Goal: Task Accomplishment & Management: Manage account settings

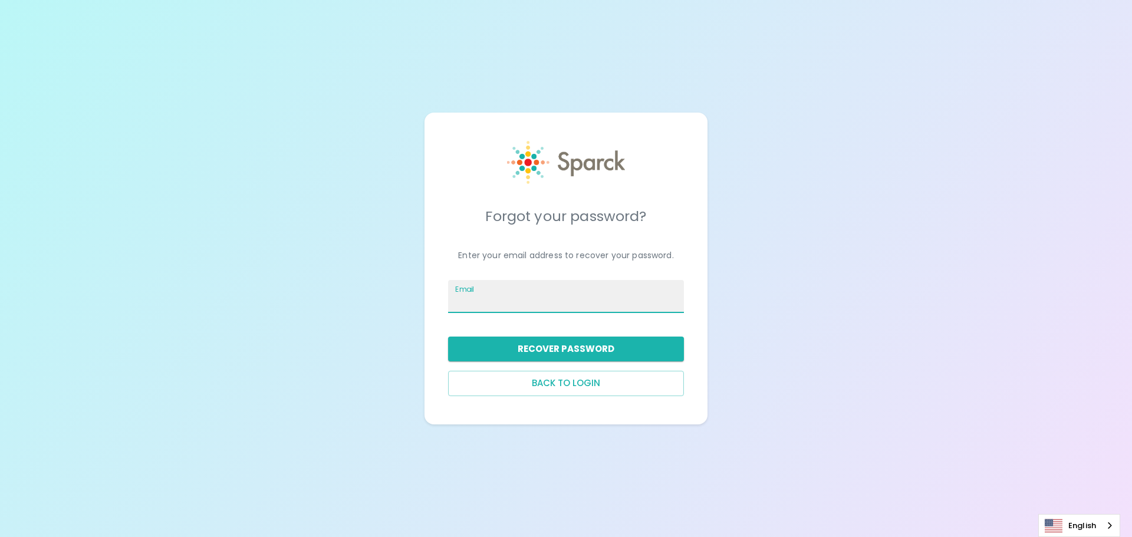
click at [516, 305] on input "Email" at bounding box center [566, 296] width 236 height 33
type input "[PERSON_NAME][EMAIL_ADDRESS][DOMAIN_NAME]"
click at [516, 349] on button "Recover Password" at bounding box center [566, 349] width 236 height 25
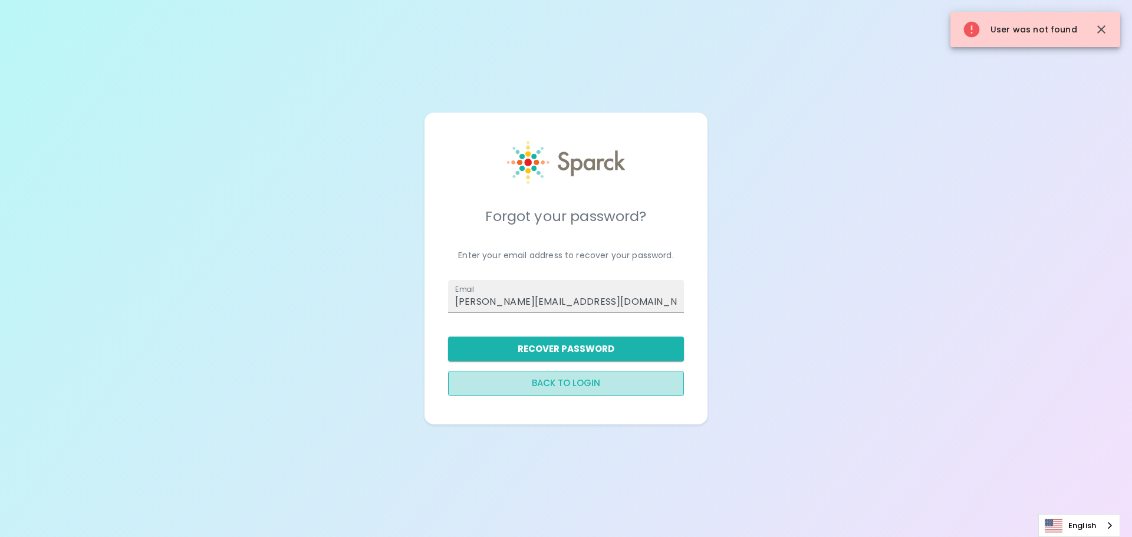
click at [505, 389] on button "Back to login" at bounding box center [566, 383] width 236 height 25
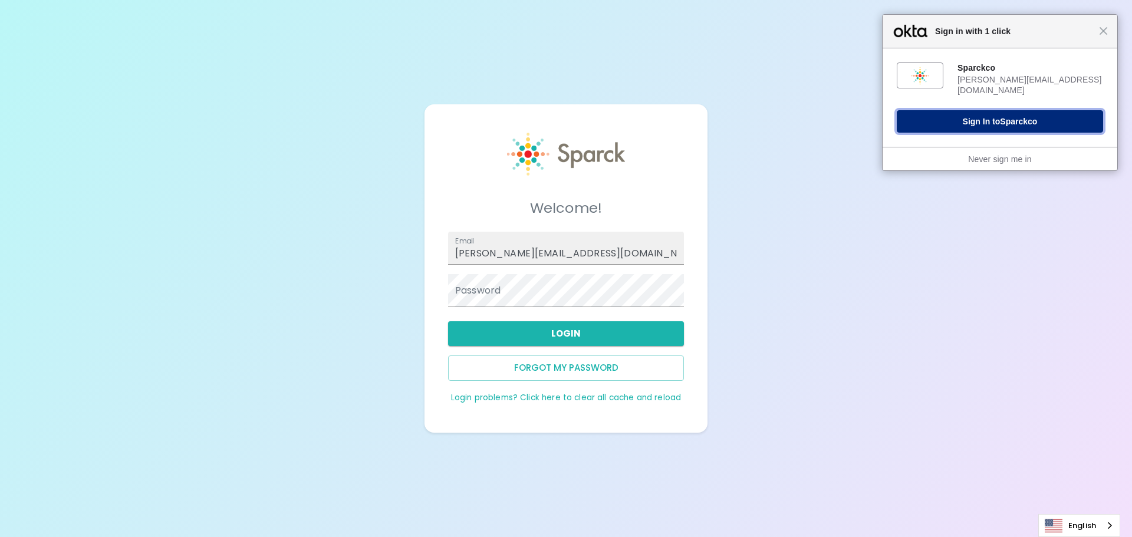
click at [1061, 121] on button "Sign In to Sparckco" at bounding box center [1000, 121] width 206 height 22
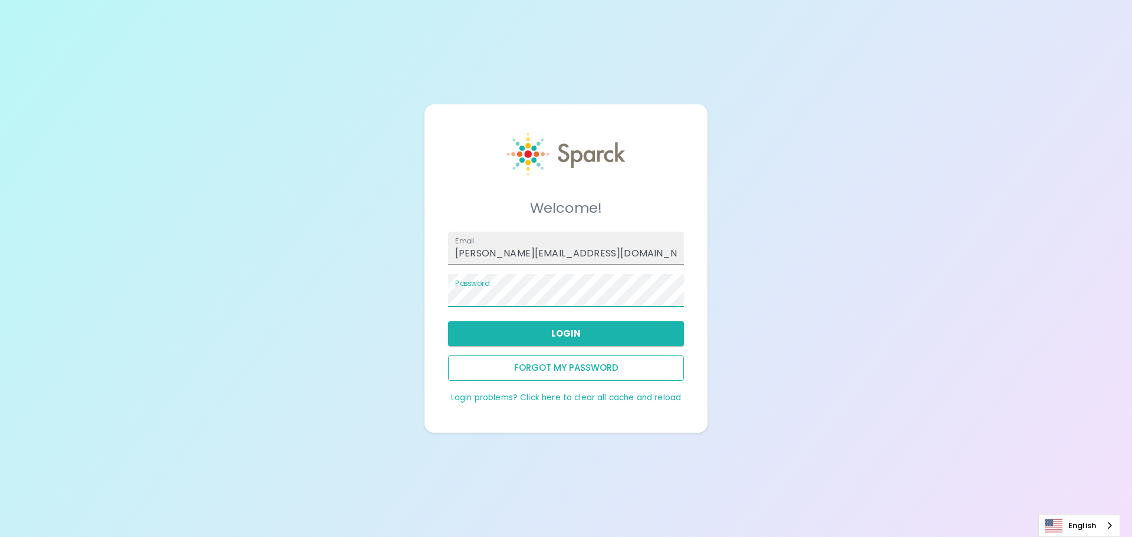
click at [579, 362] on button "Forgot my password" at bounding box center [566, 367] width 236 height 25
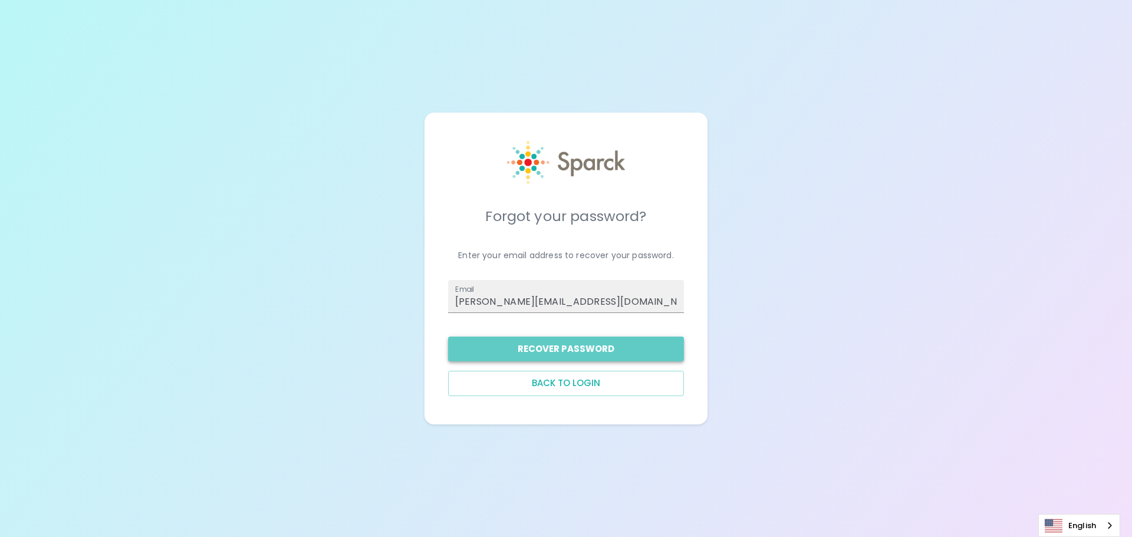
click at [570, 354] on button "Recover Password" at bounding box center [566, 349] width 236 height 25
